Goal: Communication & Community: Answer question/provide support

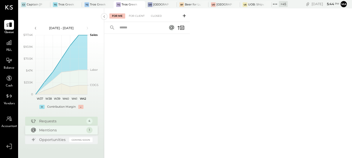
click at [46, 129] on div "Mentions" at bounding box center [61, 130] width 45 height 5
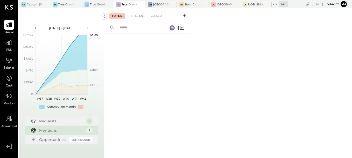
click at [53, 131] on div "Mentions" at bounding box center [61, 130] width 45 height 5
click at [131, 17] on div "For Client" at bounding box center [136, 15] width 21 height 5
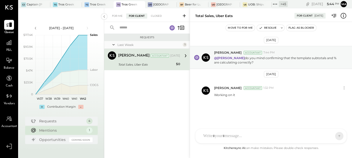
click at [145, 64] on div "Total Sales, Uber Eats" at bounding box center [146, 64] width 56 height 5
click at [229, 64] on p "@[PERSON_NAME] do you mind confirming that the template subtotals and % are cal…" at bounding box center [277, 60] width 127 height 9
drag, startPoint x: 224, startPoint y: 137, endPoint x: 235, endPoint y: 130, distance: 12.9
click at [235, 131] on div at bounding box center [265, 136] width 131 height 11
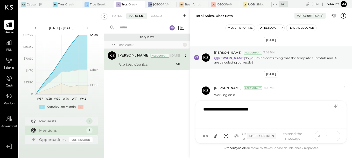
click at [332, 135] on icon at bounding box center [334, 136] width 5 height 5
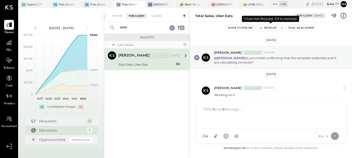
click at [273, 30] on button "Resolve" at bounding box center [268, 28] width 22 height 6
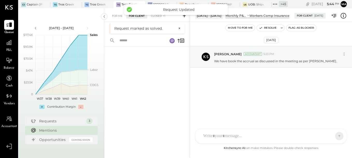
click at [168, 91] on div at bounding box center [146, 96] width 85 height 99
click at [212, 99] on div "[DATE] [PERSON_NAME] Accountant 5:23 PM We have book the accrual as discussed i…" at bounding box center [271, 71] width 162 height 72
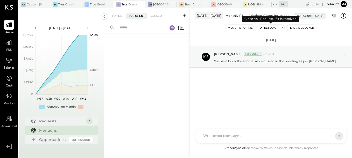
click at [269, 27] on button "Resolve" at bounding box center [268, 28] width 22 height 6
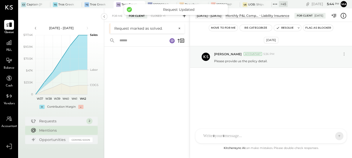
click at [253, 104] on div "[DATE] [PERSON_NAME] Accountant 5:36 PM Please provide us the policy detail." at bounding box center [271, 71] width 162 height 72
click at [112, 15] on div "For Me" at bounding box center [117, 15] width 16 height 5
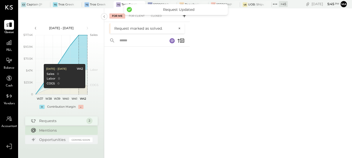
click at [52, 119] on div "Requests" at bounding box center [61, 121] width 45 height 5
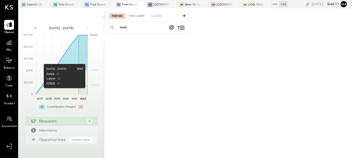
click at [138, 16] on div "For Client" at bounding box center [136, 15] width 21 height 5
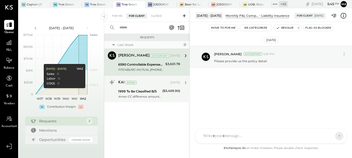
click at [148, 96] on div "Amex CC difference amount - not reconciled" at bounding box center [139, 96] width 42 height 5
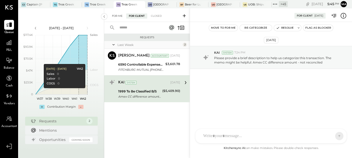
click at [113, 16] on div "For Me" at bounding box center [117, 15] width 16 height 5
